Goal: Information Seeking & Learning: Compare options

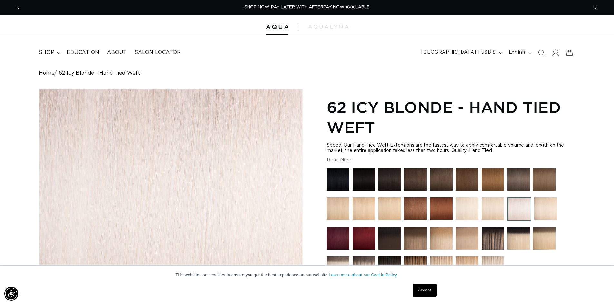
drag, startPoint x: 20, startPoint y: 8, endPoint x: 8, endPoint y: 11, distance: 13.0
click at [18, 8] on span "Previous announcement" at bounding box center [18, 8] width 6 height 6
click at [424, 291] on link "Accept" at bounding box center [425, 289] width 24 height 13
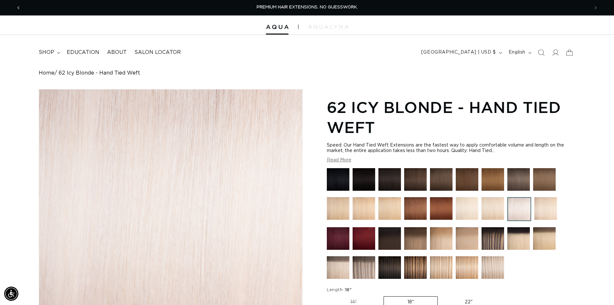
click at [22, 8] on button "Previous announcement" at bounding box center [18, 8] width 14 height 12
click at [21, 7] on span "Previous announcement" at bounding box center [18, 8] width 6 height 6
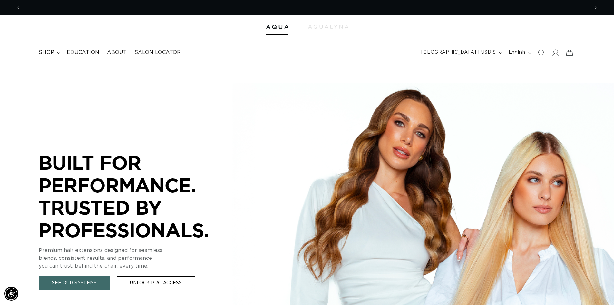
scroll to position [0, 568]
click at [59, 53] on icon at bounding box center [58, 53] width 3 height 2
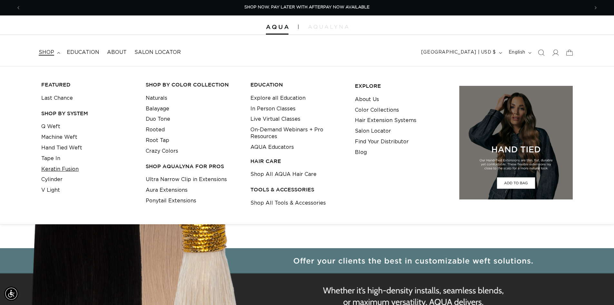
click at [67, 169] on link "Keratin Fusion" at bounding box center [59, 169] width 37 height 11
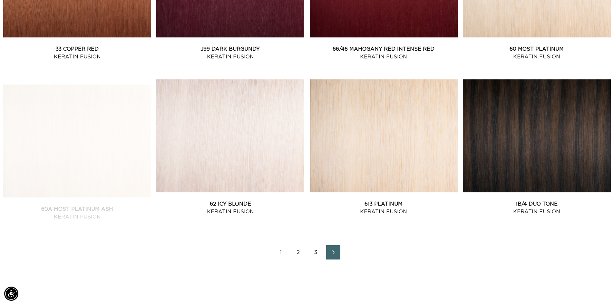
scroll to position [806, 0]
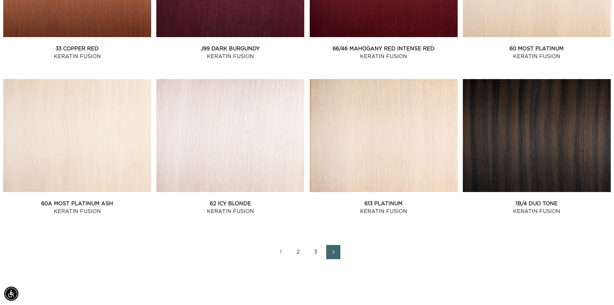
click at [296, 250] on link "2" at bounding box center [298, 252] width 14 height 14
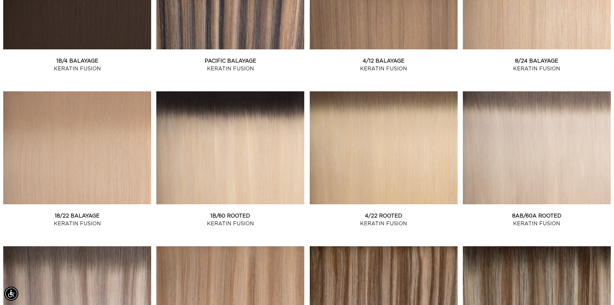
scroll to position [0, 568]
click at [514, 212] on link "8AB/60A Rooted Keratin Fusion" at bounding box center [537, 219] width 148 height 15
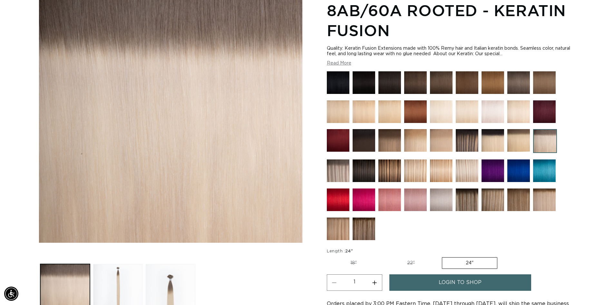
scroll to position [0, 1136]
click at [341, 164] on img at bounding box center [338, 170] width 23 height 23
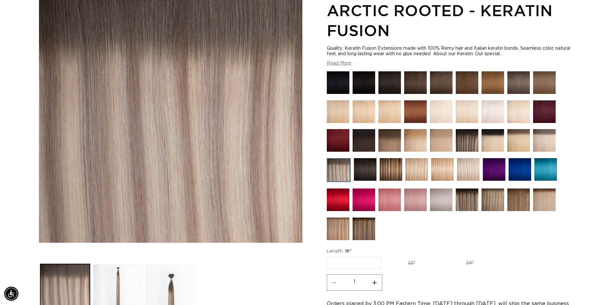
click at [521, 139] on img at bounding box center [518, 140] width 23 height 23
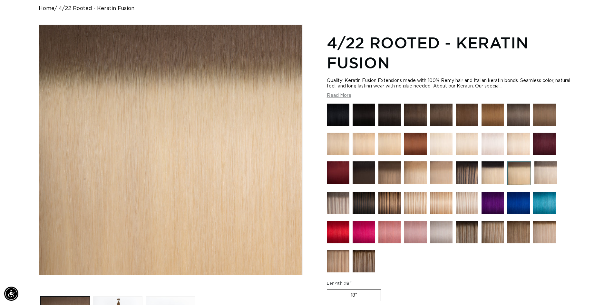
scroll to position [0, 568]
click at [549, 232] on img at bounding box center [544, 231] width 23 height 23
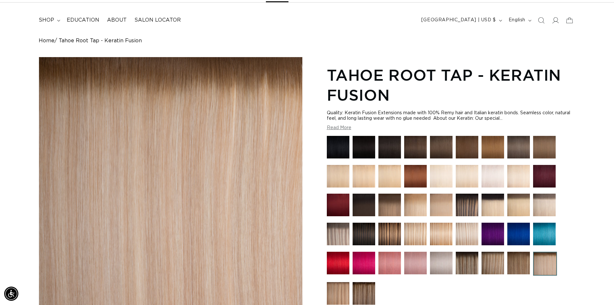
scroll to position [0, 568]
drag, startPoint x: 440, startPoint y: 171, endPoint x: 443, endPoint y: 170, distance: 3.7
click at [439, 171] on img at bounding box center [441, 176] width 23 height 23
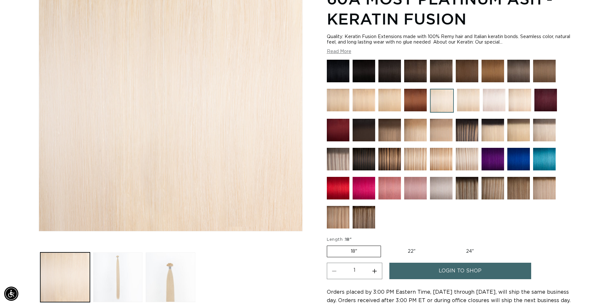
scroll to position [97, 0]
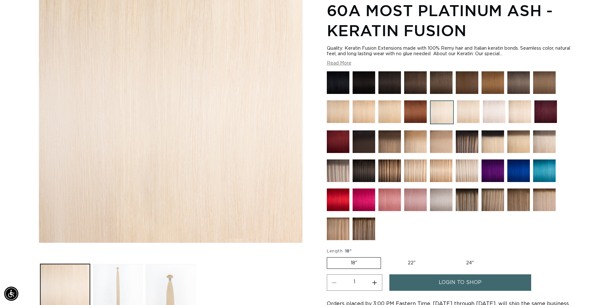
click at [471, 106] on img at bounding box center [468, 111] width 23 height 23
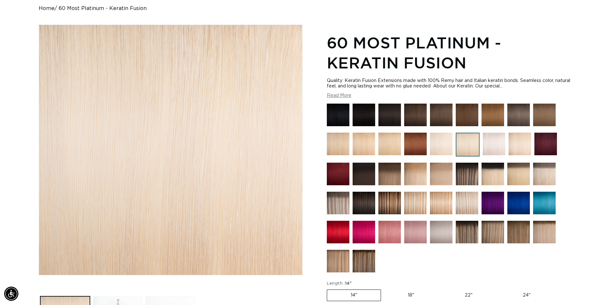
scroll to position [0, 1136]
